Goal: Transaction & Acquisition: Purchase product/service

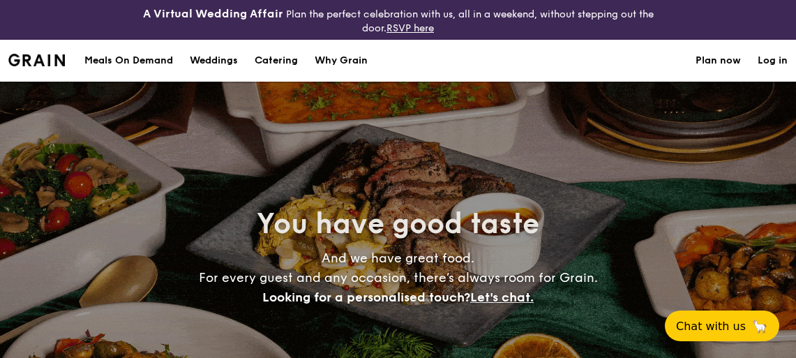
select select
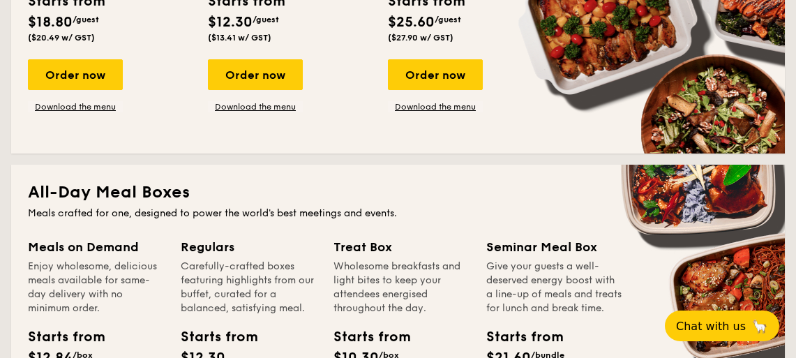
scroll to position [254, 0]
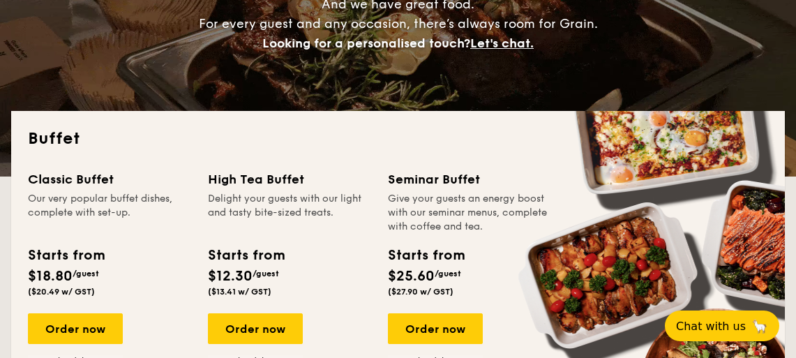
click at [86, 165] on div "Buffet Classic Buffet Our very popular buffet dishes, complete with set-up. Sta…" at bounding box center [398, 259] width 774 height 296
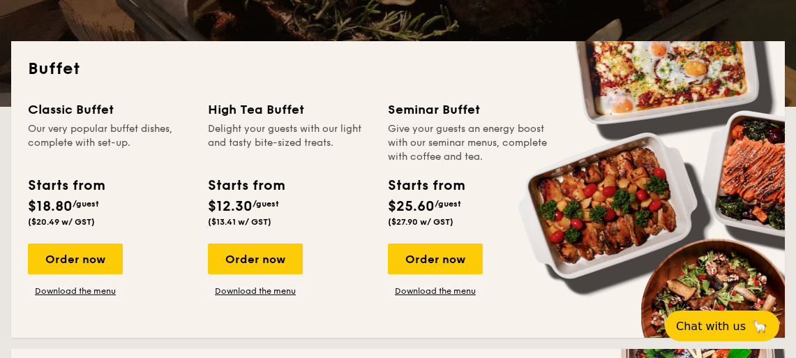
scroll to position [381, 0]
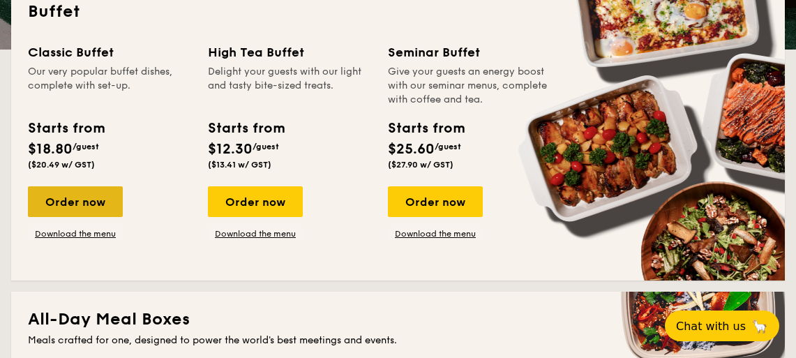
click at [96, 198] on div "Order now" at bounding box center [75, 201] width 95 height 31
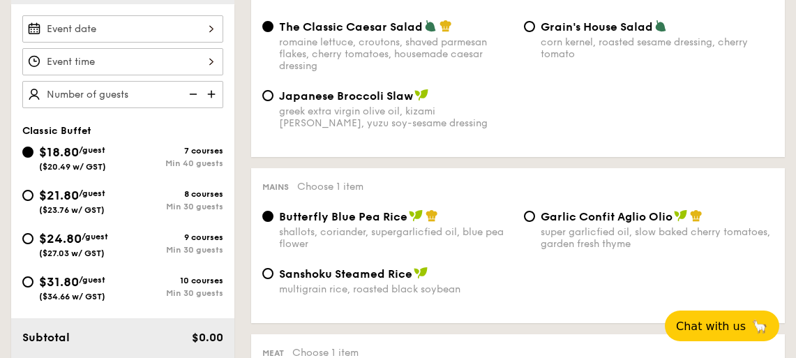
scroll to position [509, 0]
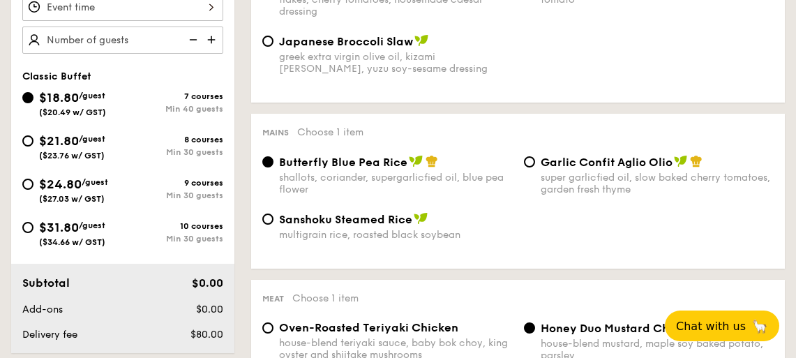
click at [84, 183] on span "/guest" at bounding box center [95, 182] width 27 height 10
click at [33, 183] on input "$24.80 /guest ($27.03 w/ GST) 9 courses Min 30 guests" at bounding box center [27, 184] width 11 height 11
radio input "true"
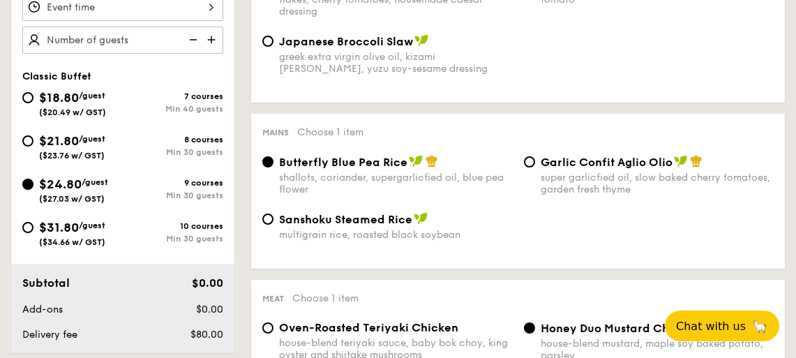
radio input "true"
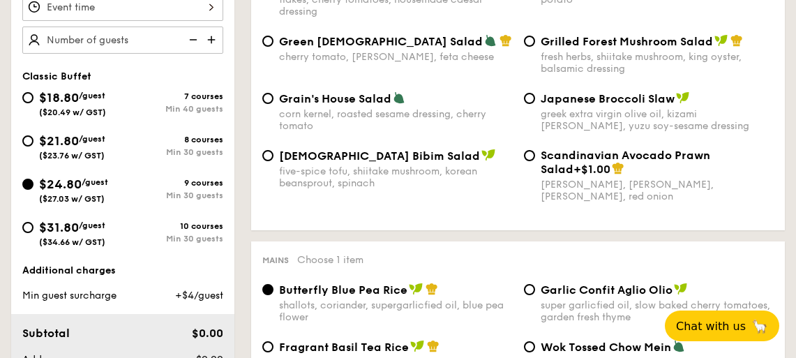
click at [61, 189] on span "$24.80" at bounding box center [60, 183] width 43 height 15
click at [33, 189] on input "$24.80 /guest ($27.03 w/ GST) 9 courses Min 30 guests" at bounding box center [27, 184] width 11 height 11
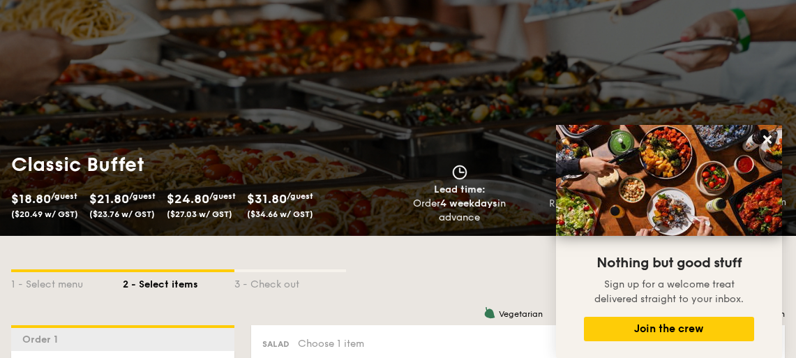
scroll to position [127, 0]
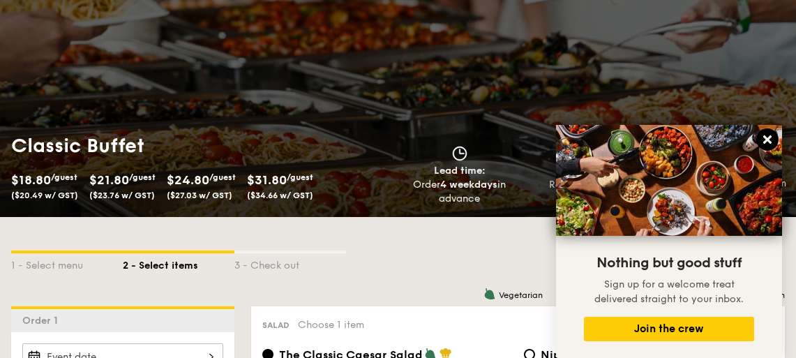
click at [769, 141] on icon at bounding box center [767, 139] width 8 height 8
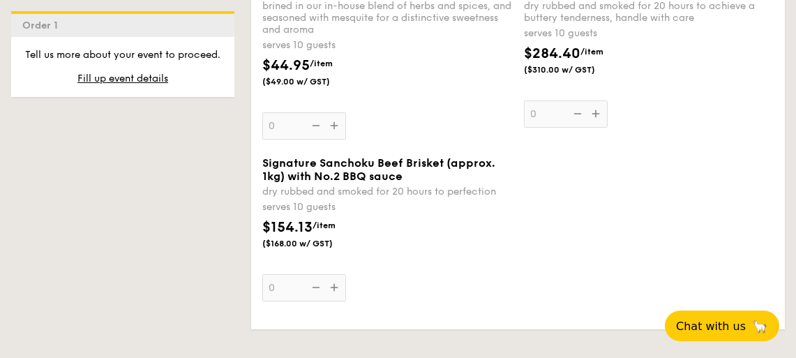
scroll to position [3758, 0]
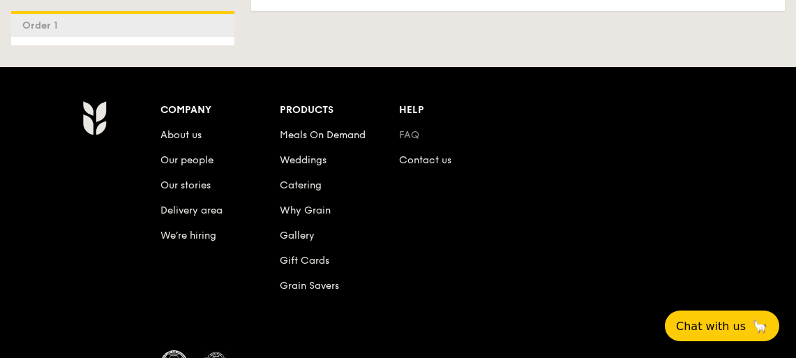
click at [415, 129] on link "FAQ" at bounding box center [409, 135] width 20 height 12
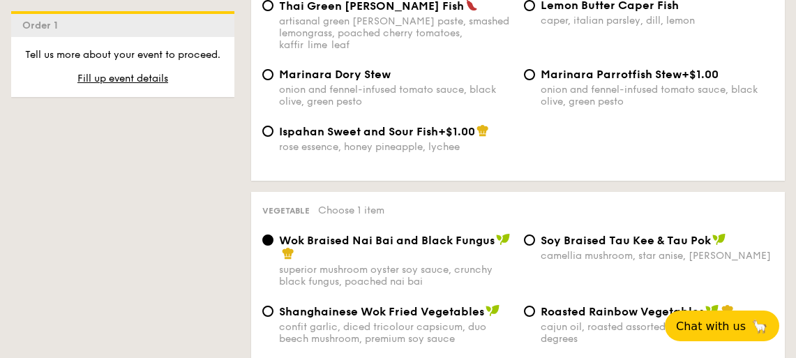
scroll to position [3701, 0]
